Goal: Information Seeking & Learning: Learn about a topic

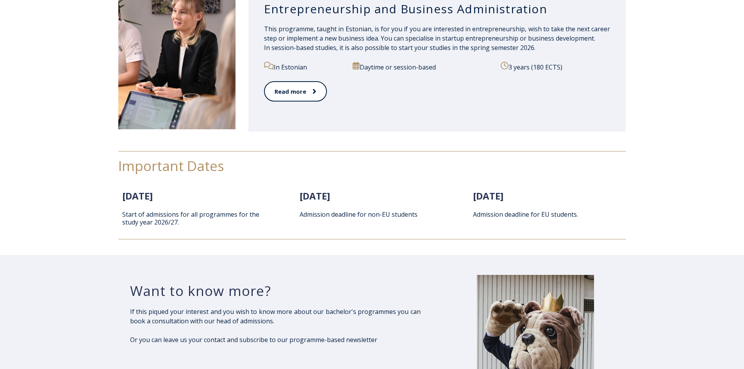
scroll to position [976, 0]
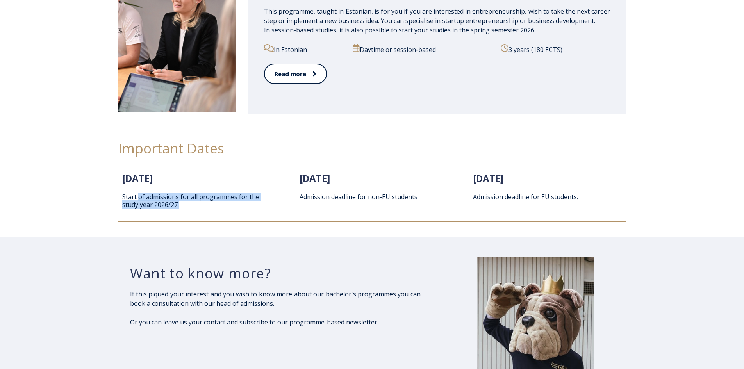
drag, startPoint x: 139, startPoint y: 196, endPoint x: 235, endPoint y: 202, distance: 96.3
click at [235, 202] on p "Start of admissions for all programmes for the study year 2026/27." at bounding box center [198, 201] width 153 height 16
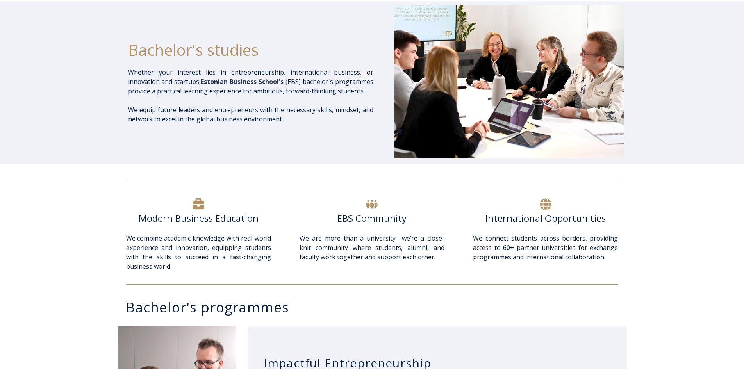
scroll to position [117, 0]
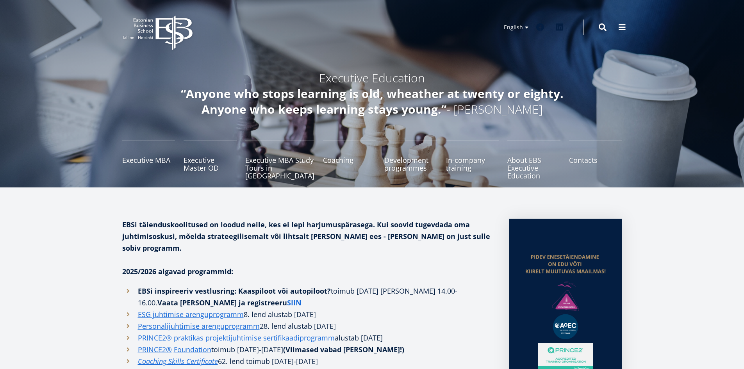
click at [142, 27] on icon "EBS Logo Created with Sketch." at bounding box center [157, 33] width 70 height 35
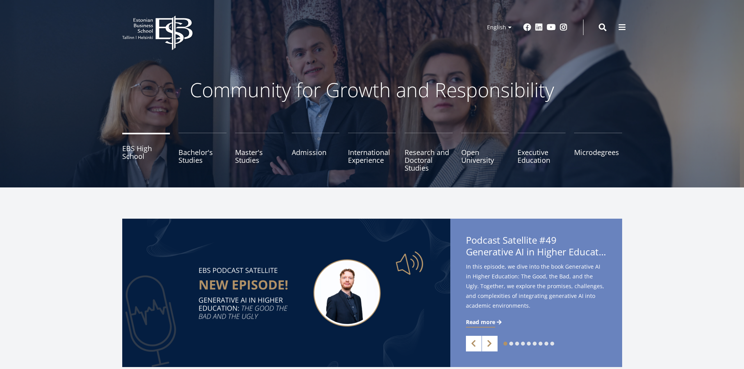
click at [136, 152] on link "EBS High School" at bounding box center [146, 152] width 48 height 39
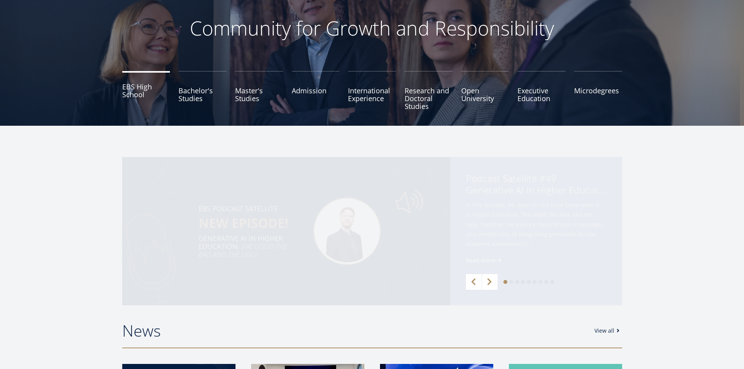
scroll to position [195, 0]
